Goal: Information Seeking & Learning: Learn about a topic

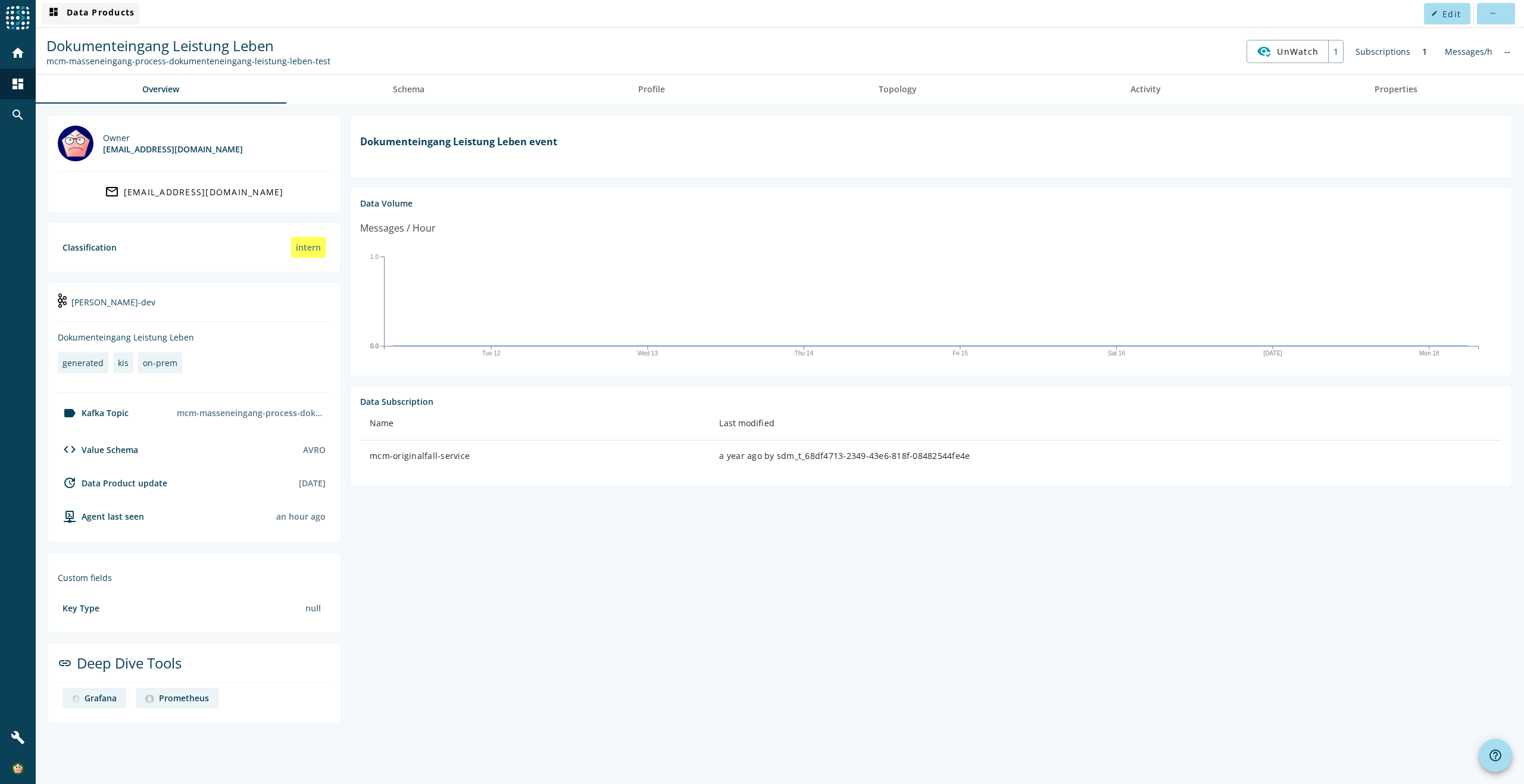
click at [85, 13] on span "dashboard Data Products" at bounding box center [90, 14] width 88 height 15
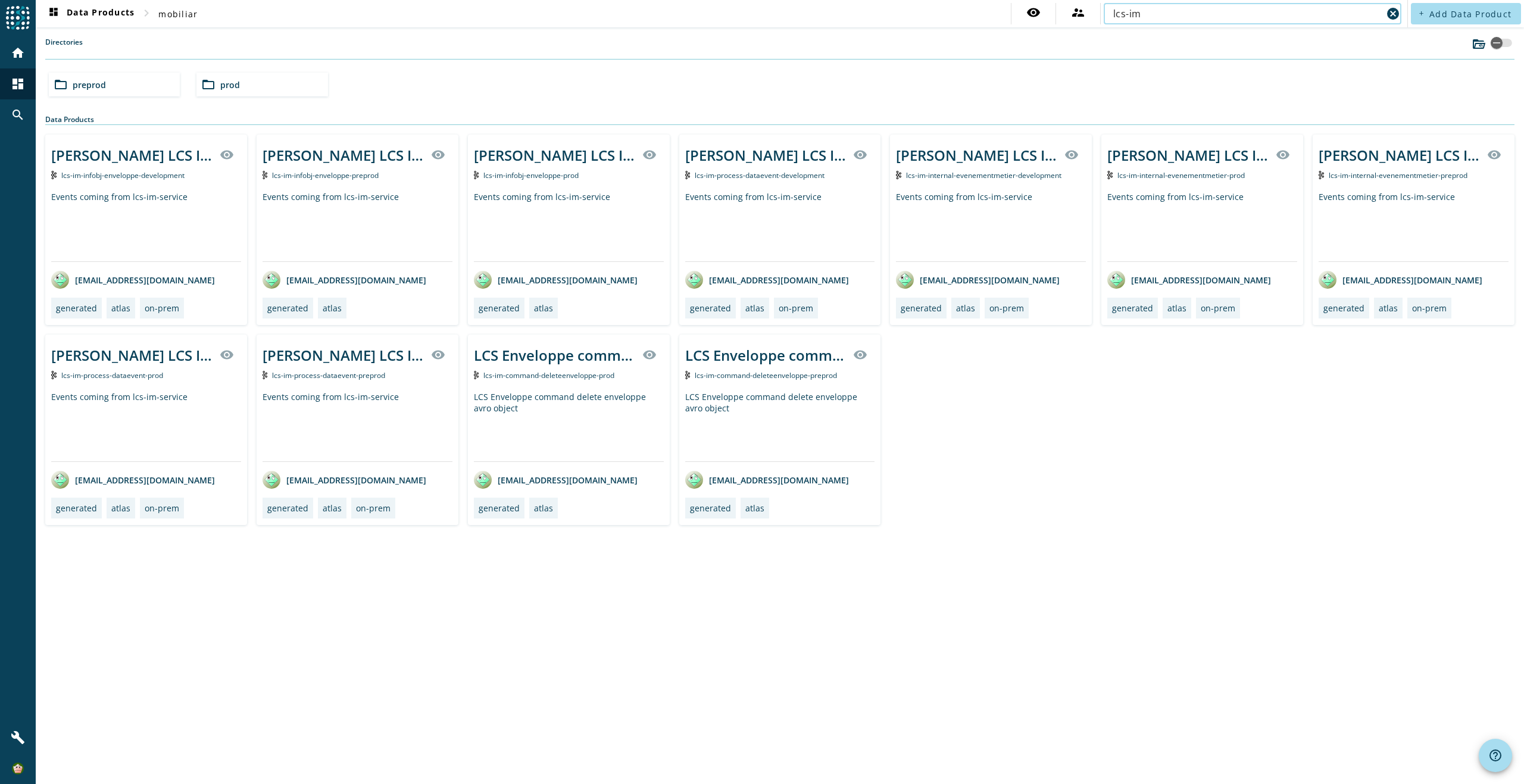
type input "lcs-im"
click at [545, 175] on span "lcs-im-infobj-enveloppe-prod" at bounding box center [531, 175] width 95 height 10
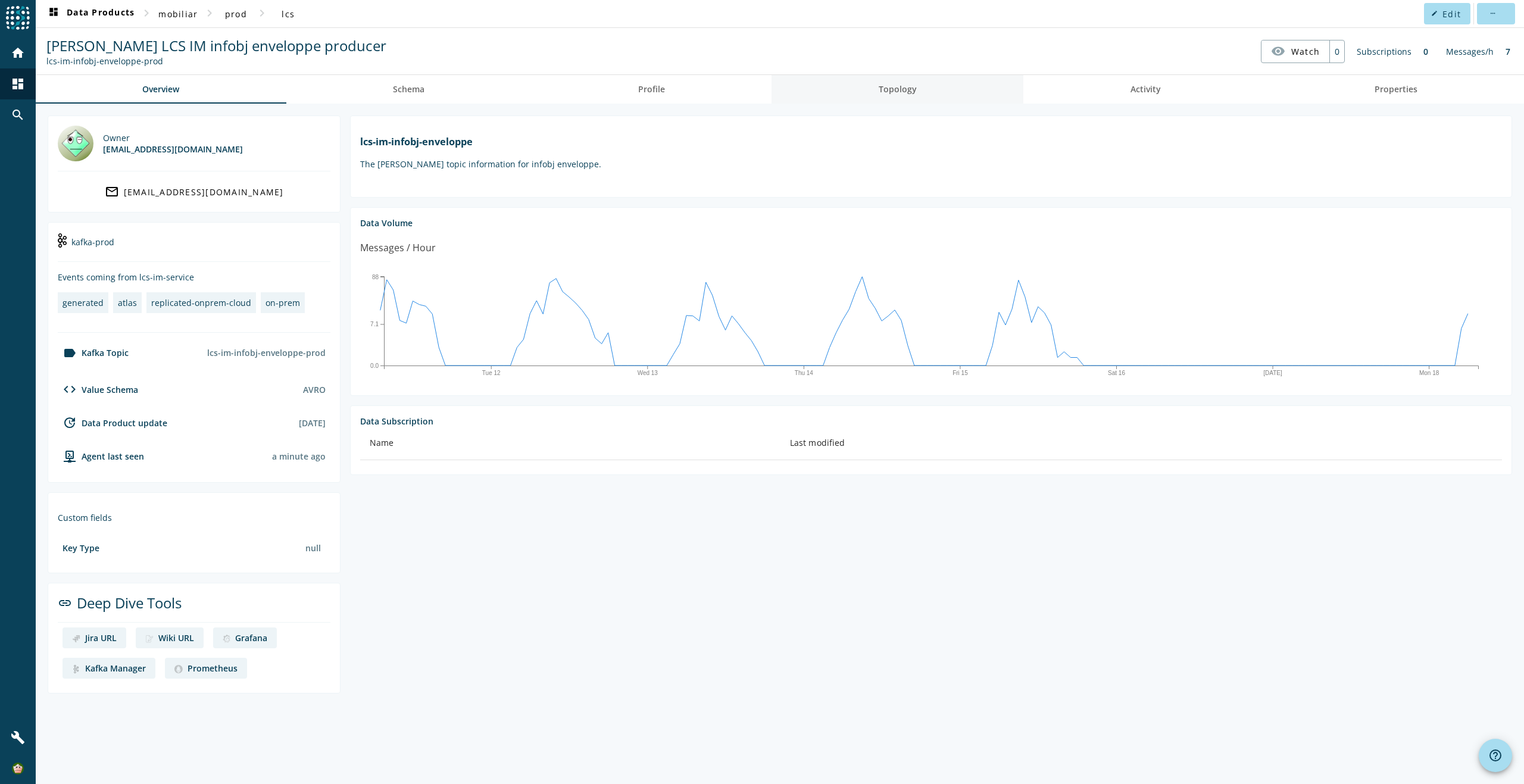
click at [892, 89] on span "Topology" at bounding box center [897, 89] width 38 height 8
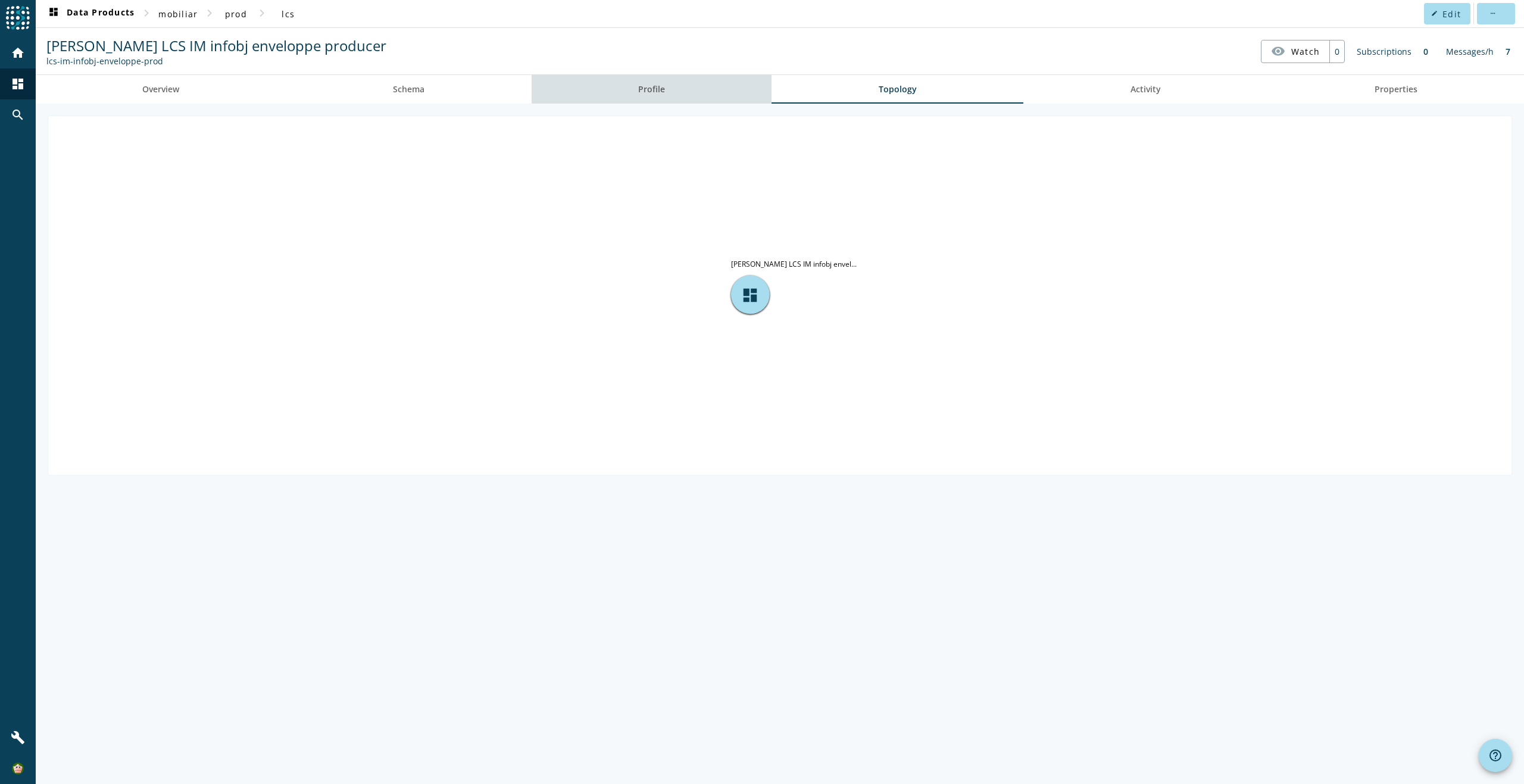
click at [657, 89] on span "Profile" at bounding box center [650, 89] width 27 height 8
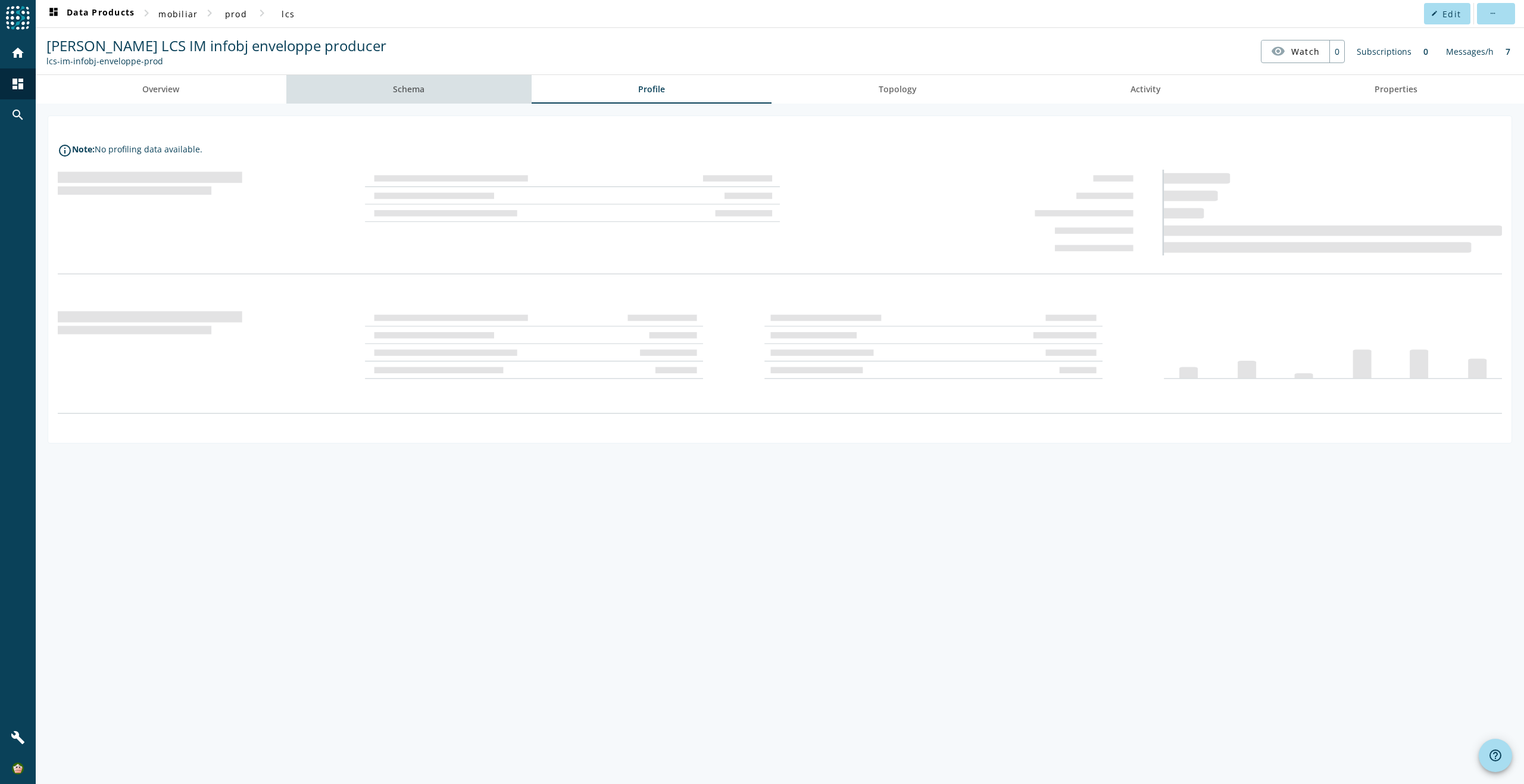
click at [410, 85] on span "Schema" at bounding box center [409, 89] width 31 height 8
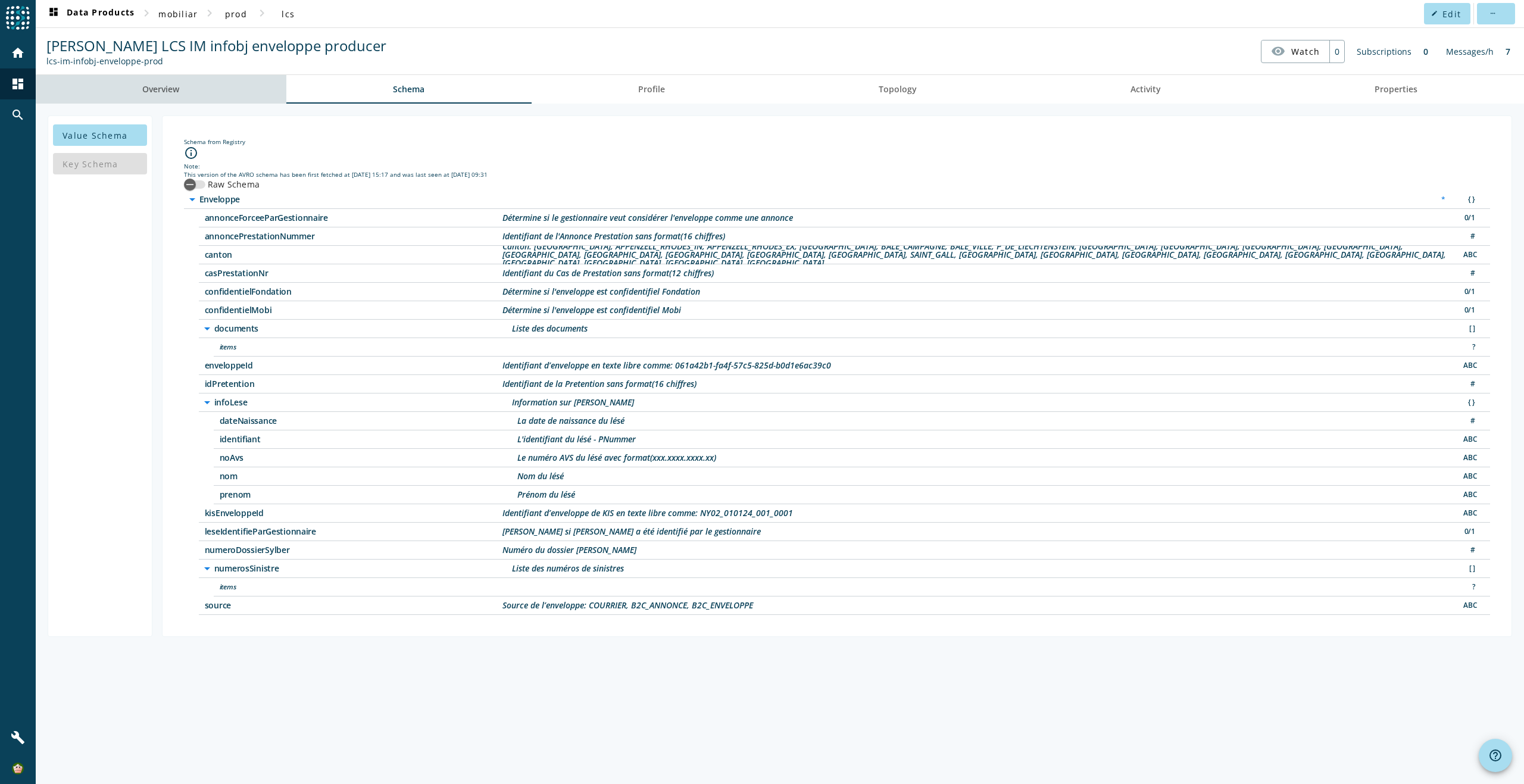
click at [157, 88] on span "Overview" at bounding box center [161, 89] width 37 height 8
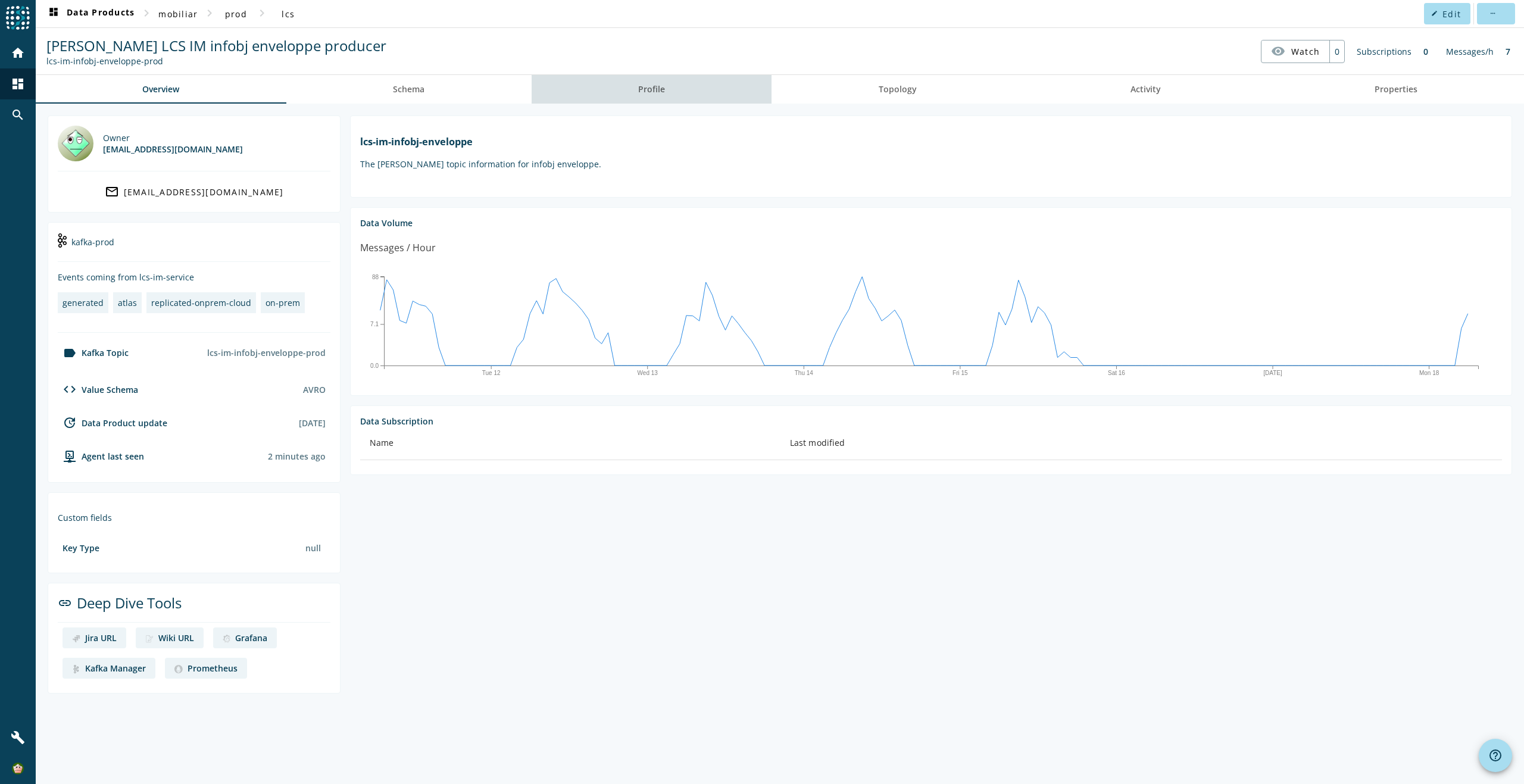
click at [622, 89] on link "Profile" at bounding box center [651, 88] width 241 height 28
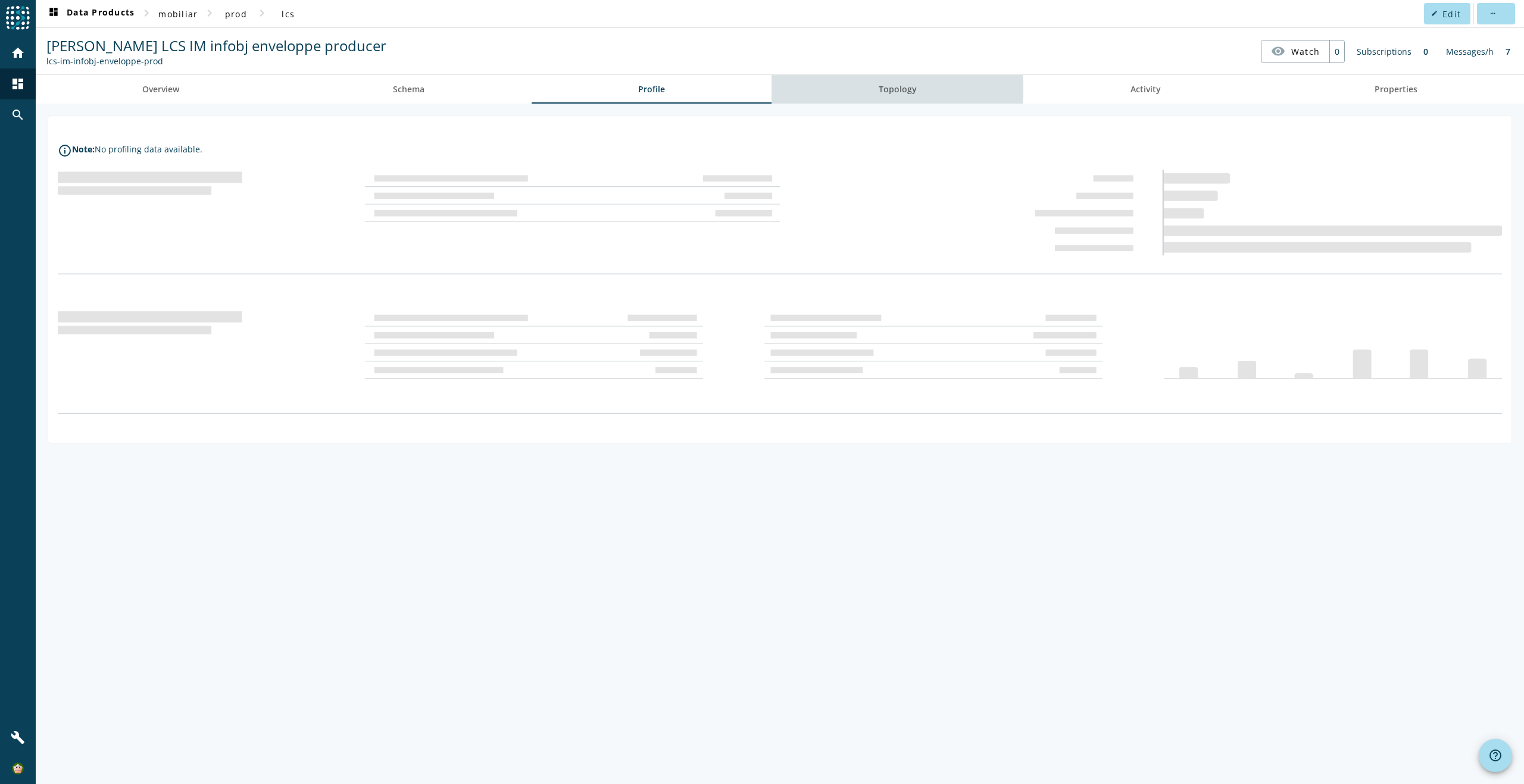
click at [888, 89] on span "Topology" at bounding box center [897, 89] width 38 height 8
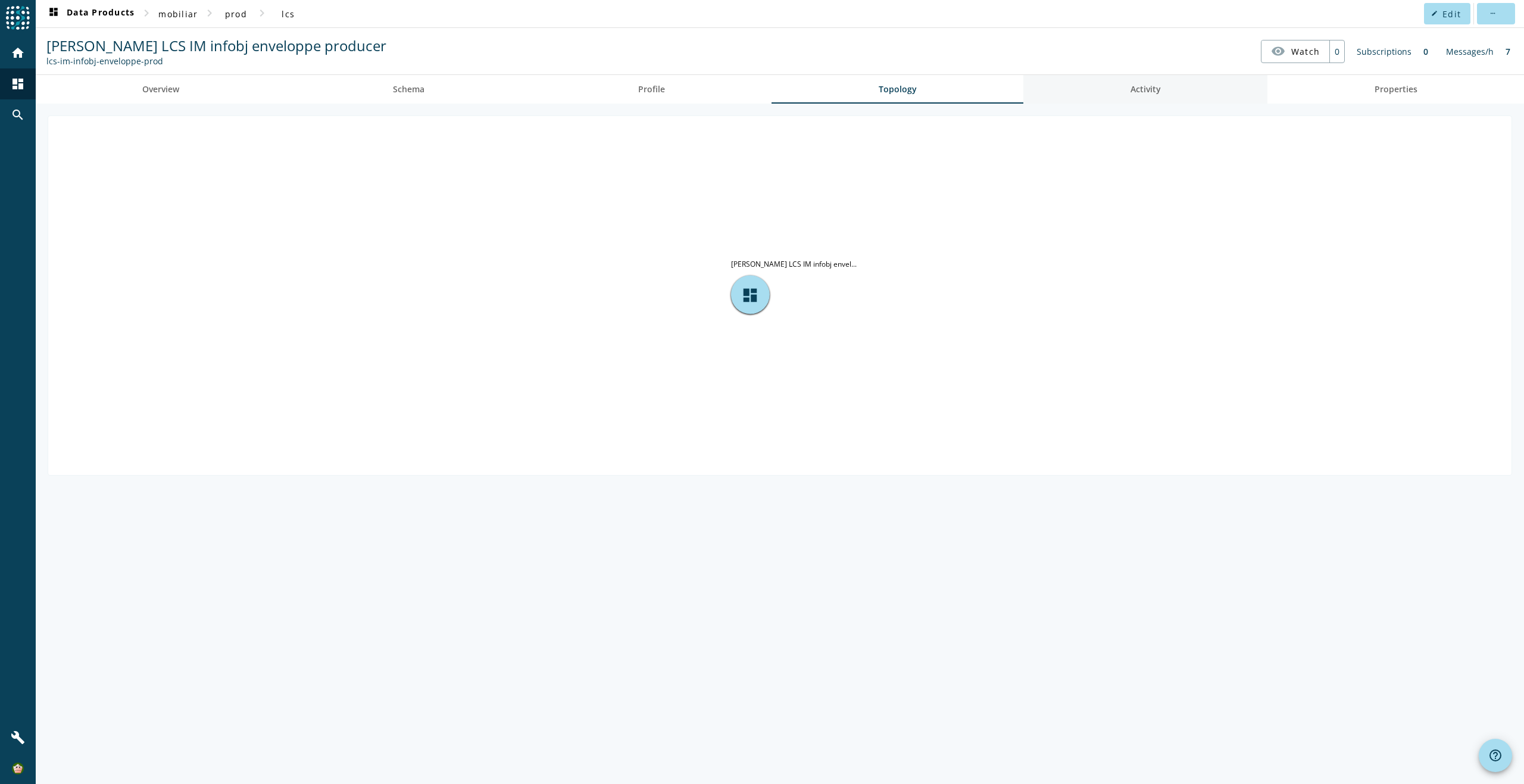
click at [1140, 86] on span "Activity" at bounding box center [1146, 89] width 30 height 8
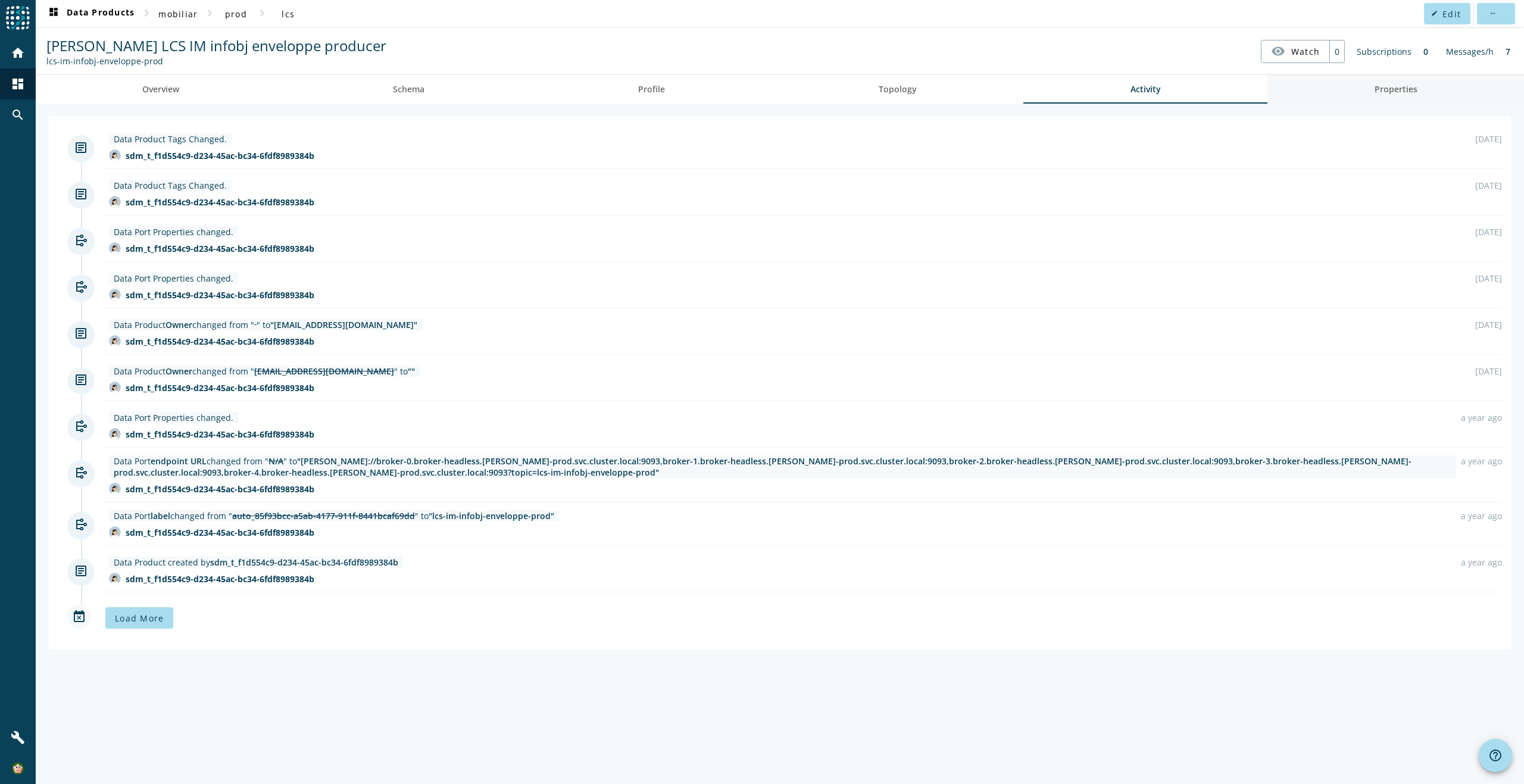
click at [1394, 92] on span "Properties" at bounding box center [1396, 89] width 43 height 8
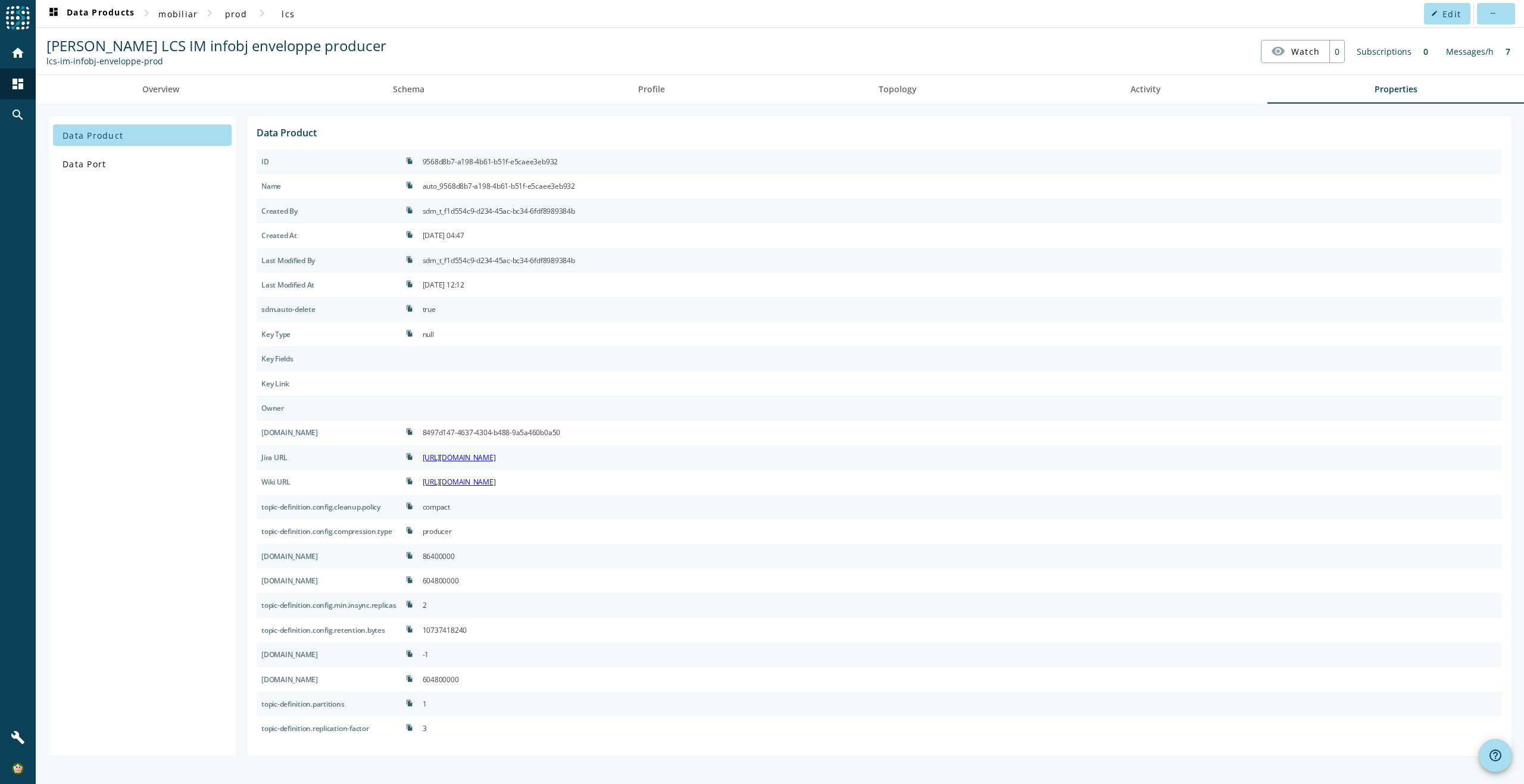
click at [74, 62] on div "lcs-im-infobj-enveloppe-prod" at bounding box center [216, 61] width 340 height 12
click at [70, 65] on div "lcs-im-infobj-enveloppe-prod" at bounding box center [216, 61] width 340 height 12
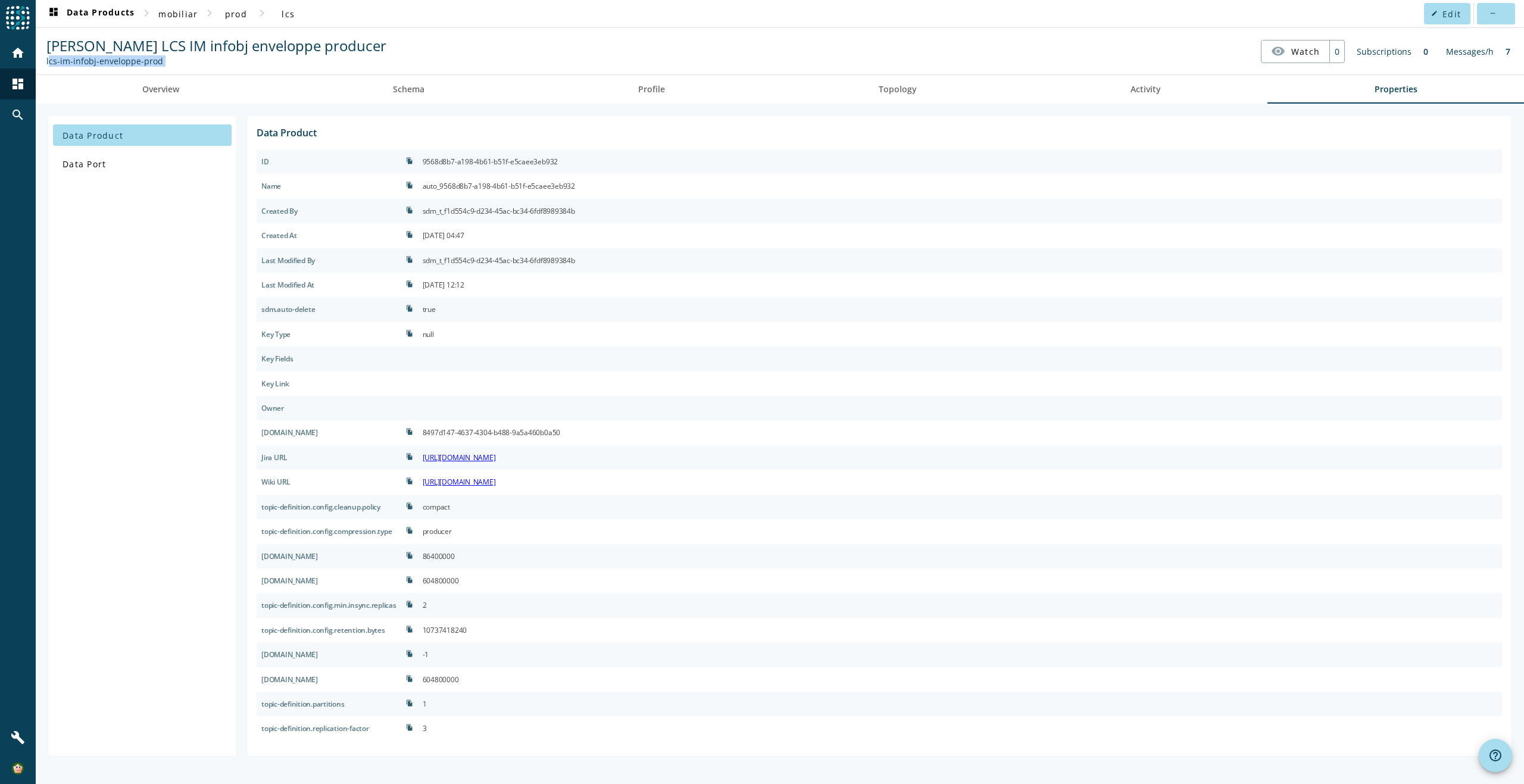
drag, startPoint x: 70, startPoint y: 65, endPoint x: 291, endPoint y: 74, distance: 221.2
click at [291, 74] on spd-actions-toolbar "[PERSON_NAME] LCS IM infobj enveloppe producer lcs-im-infobj-enveloppe-prod vis…" at bounding box center [779, 50] width 1489 height 46
click at [240, 15] on span "prod" at bounding box center [236, 14] width 22 height 12
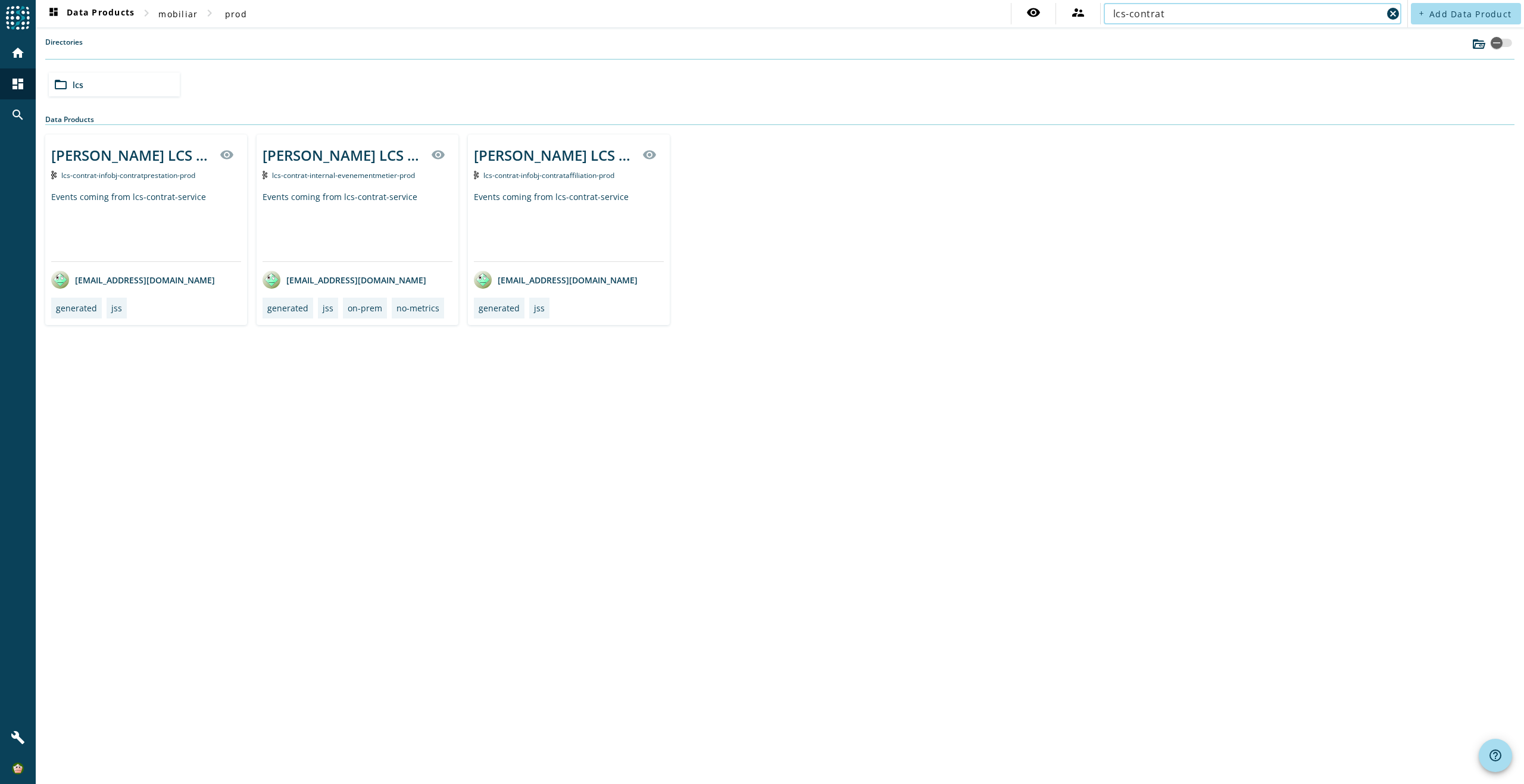
type input "lcs-contrat"
click at [540, 174] on span "lcs-contrat-infobj-contrataffiliation-prod" at bounding box center [548, 175] width 131 height 10
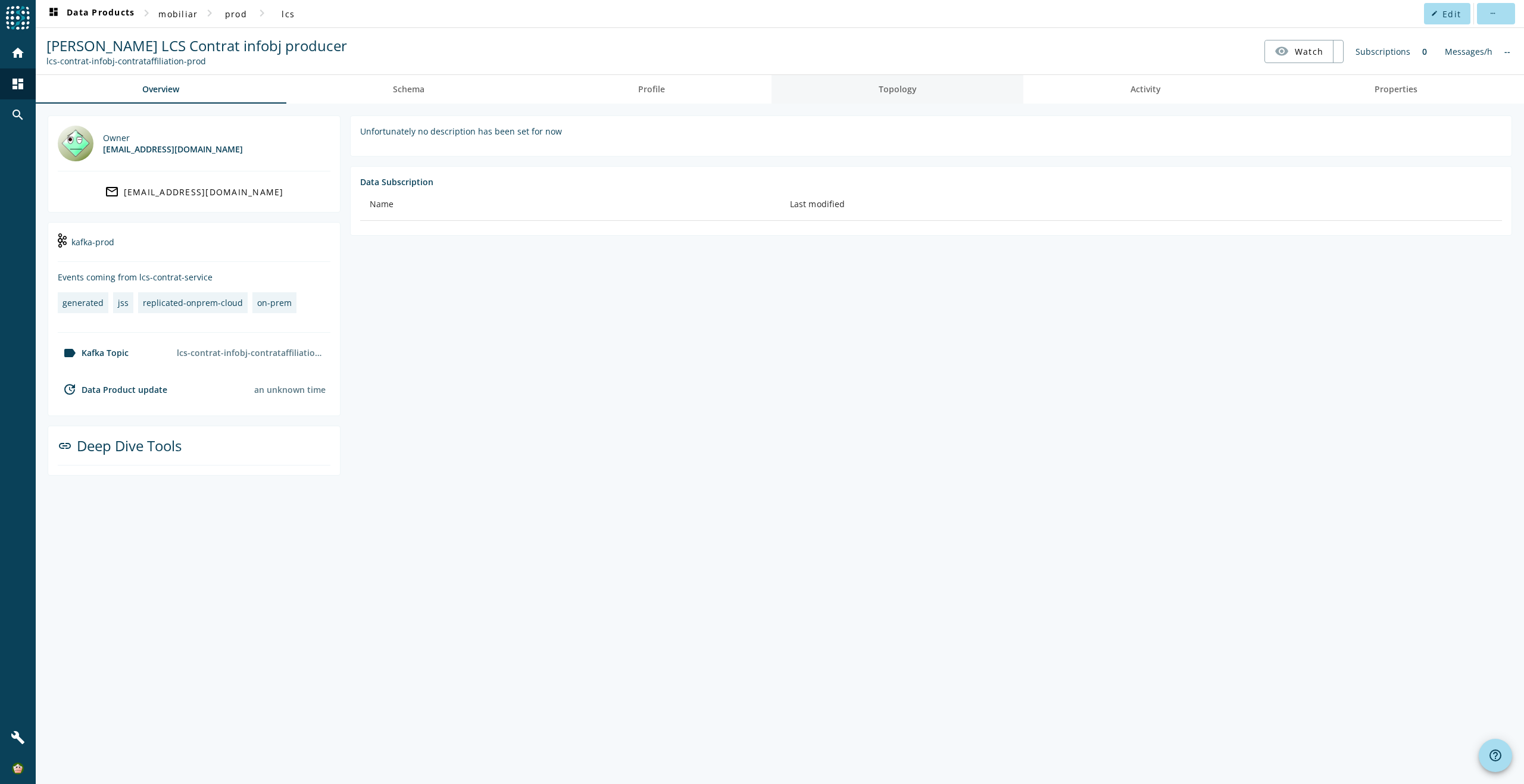
click at [911, 90] on span "Topology" at bounding box center [897, 89] width 38 height 8
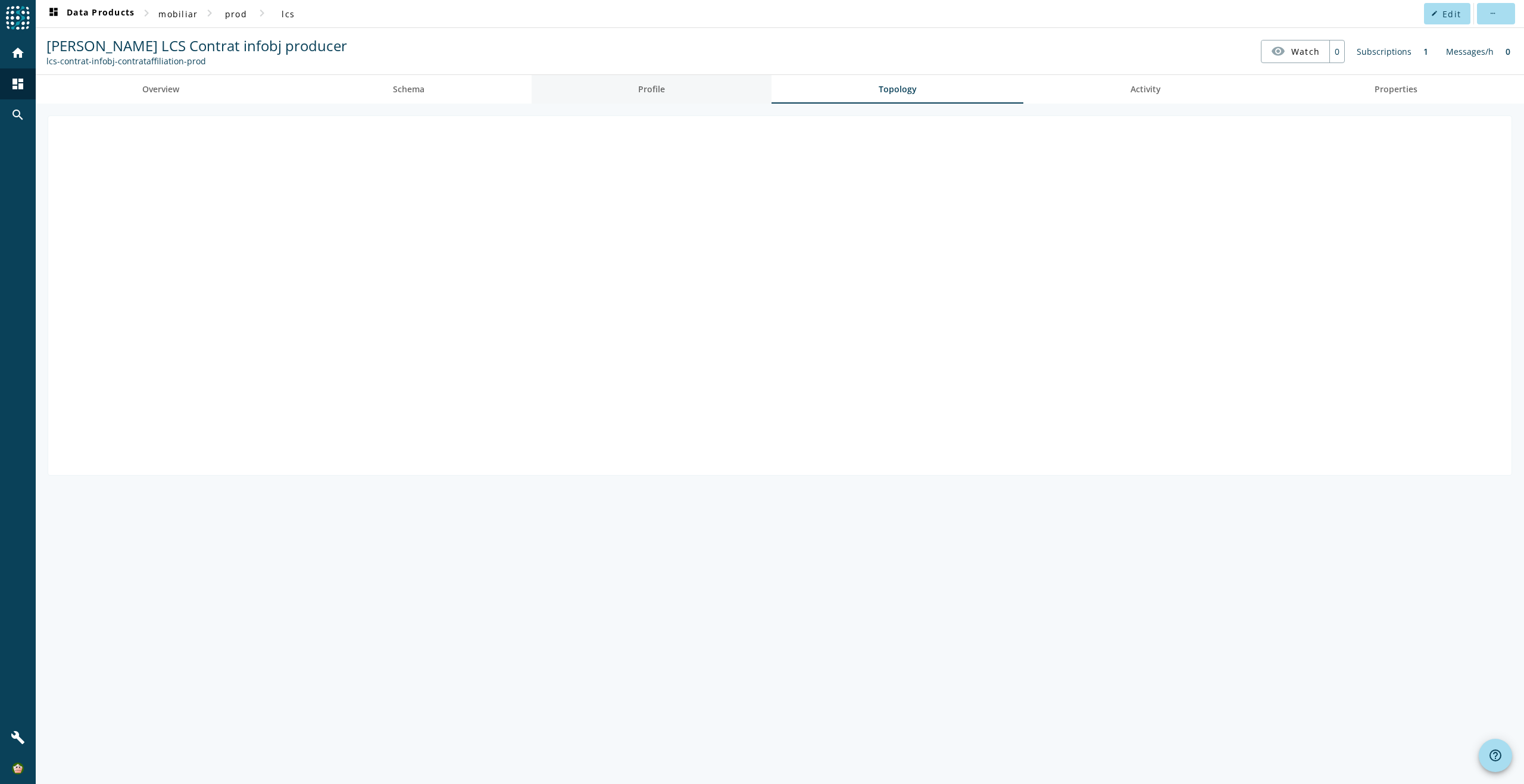
click at [651, 96] on span "Profile" at bounding box center [650, 88] width 27 height 28
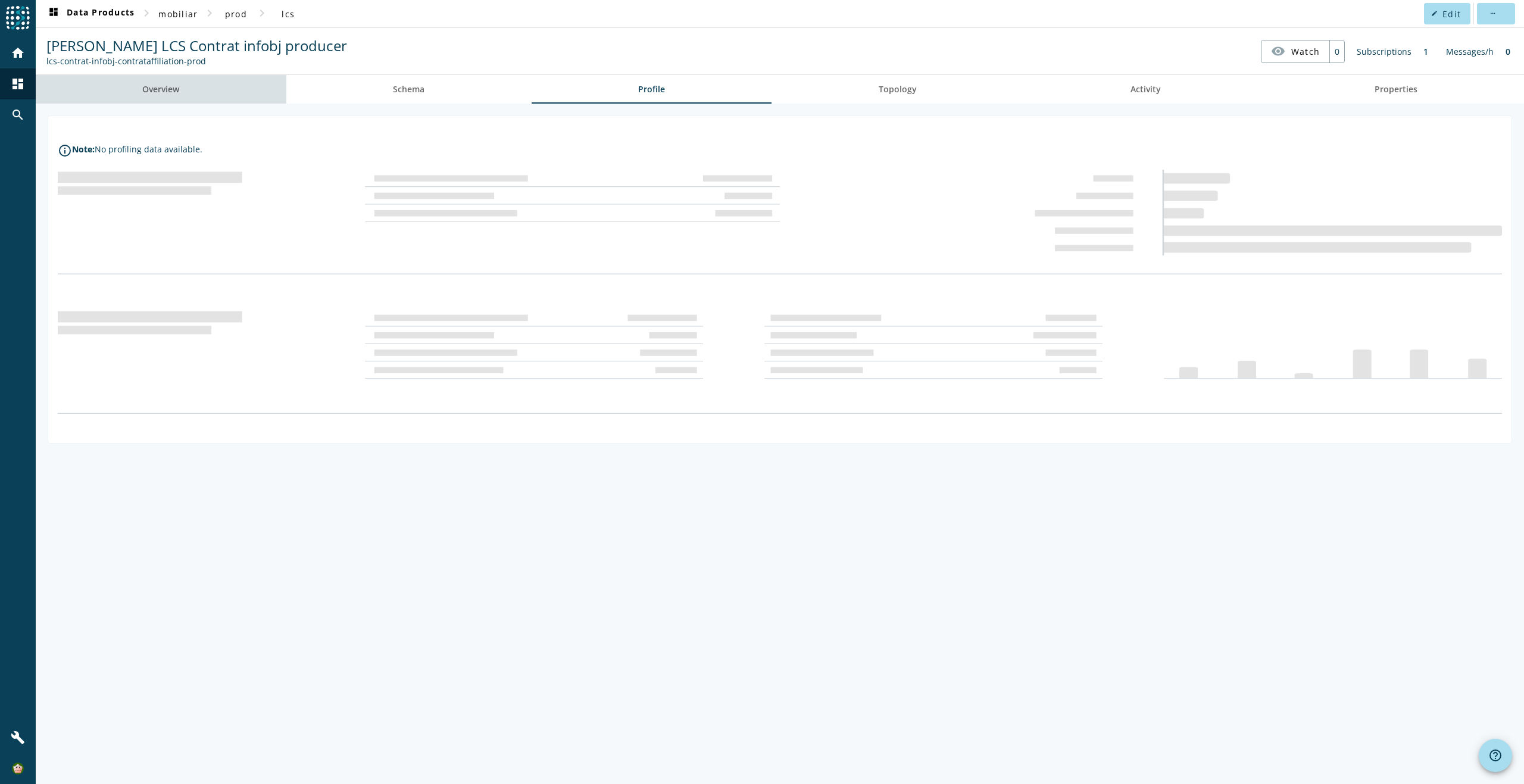
click at [178, 83] on span "Overview" at bounding box center [161, 88] width 37 height 28
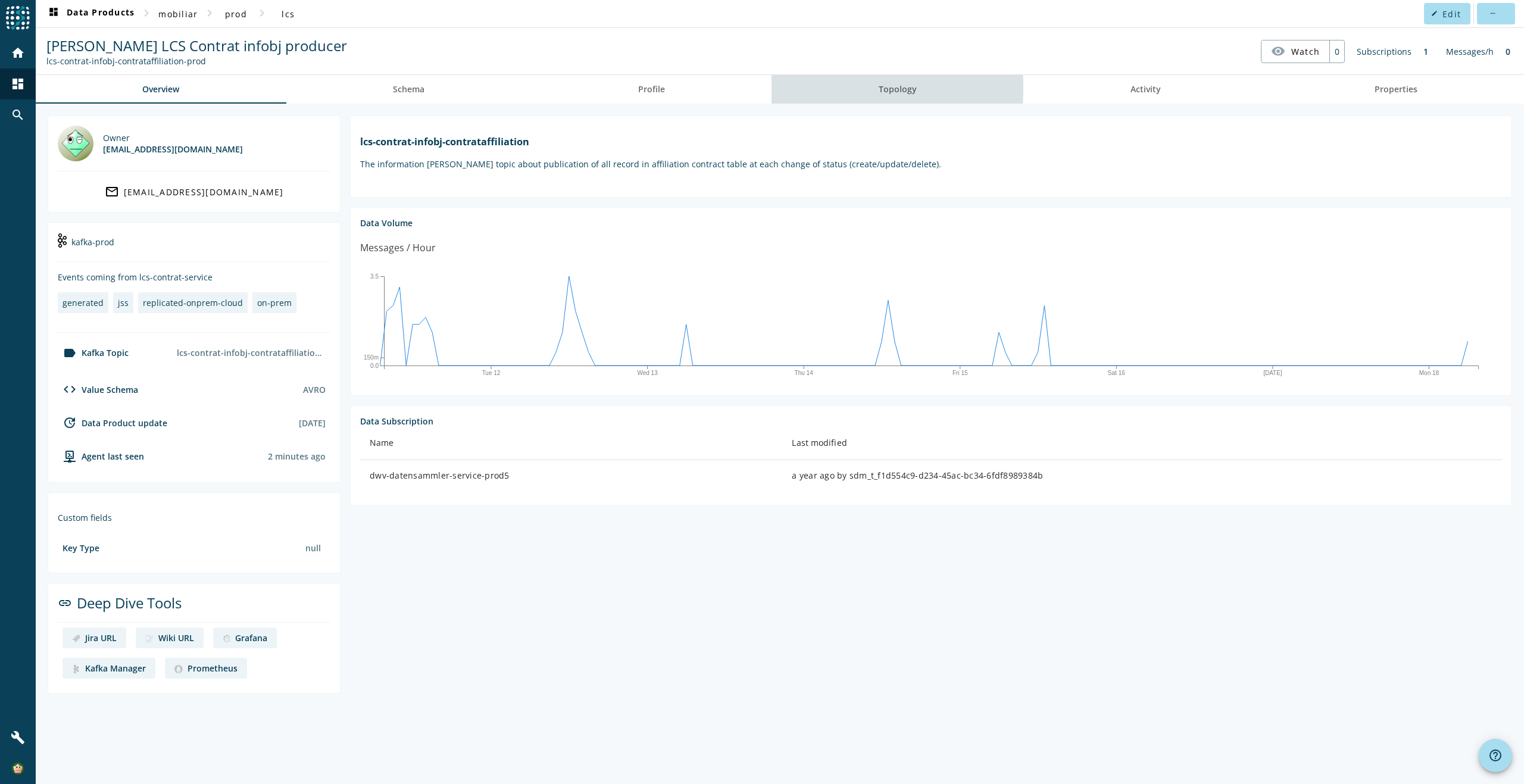
click at [850, 88] on link "Topology" at bounding box center [897, 88] width 252 height 28
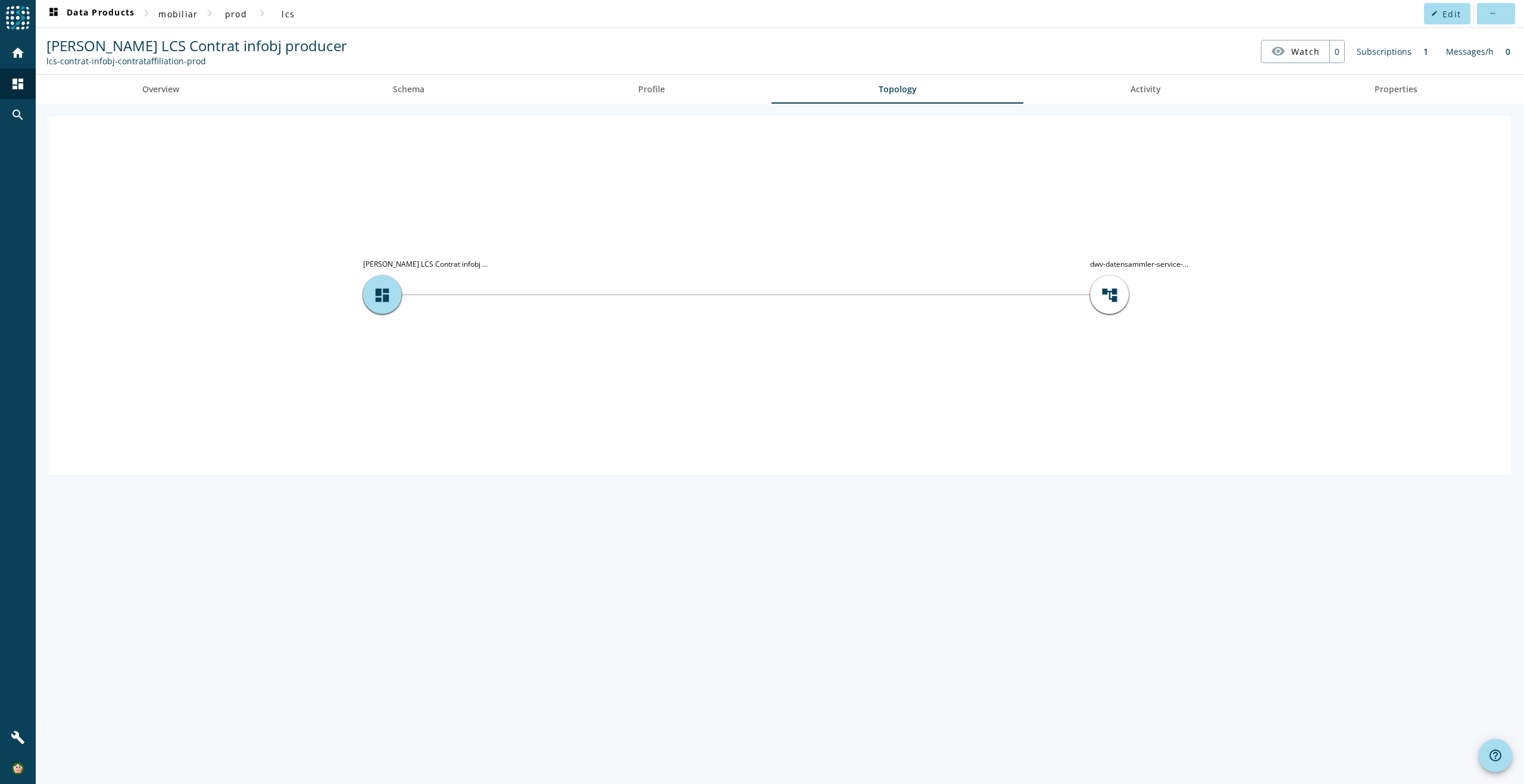
click at [1108, 263] on tspan "dwv-datensammler-service-..." at bounding box center [1139, 264] width 98 height 10
click at [1123, 260] on tspan "dwv-datensammler-service-..." at bounding box center [1139, 264] width 98 height 10
drag, startPoint x: 1123, startPoint y: 260, endPoint x: 1099, endPoint y: 265, distance: 24.5
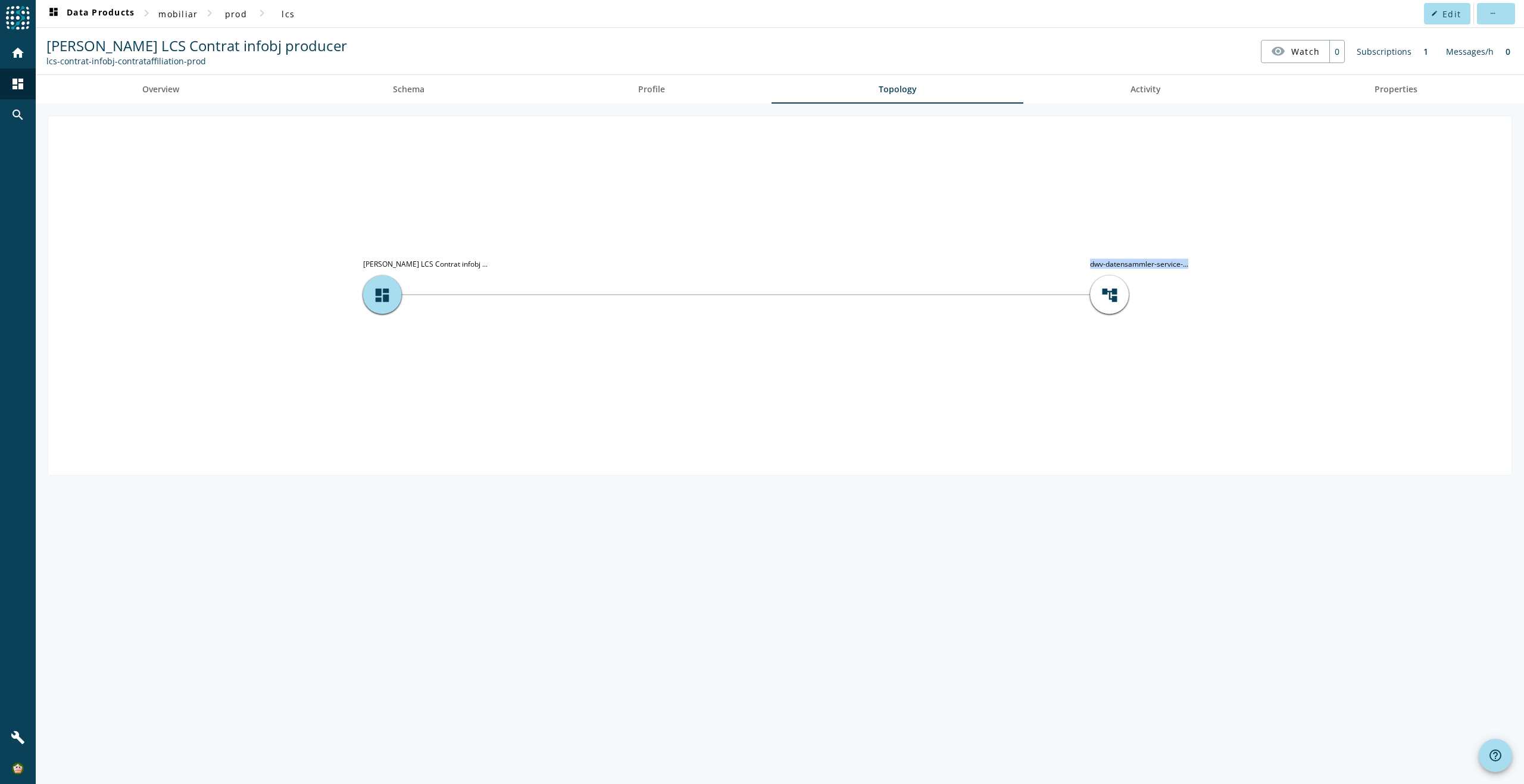
click at [1099, 265] on tspan "dwv-datensammler-service-..." at bounding box center [1139, 264] width 98 height 10
